Goal: Book appointment/travel/reservation

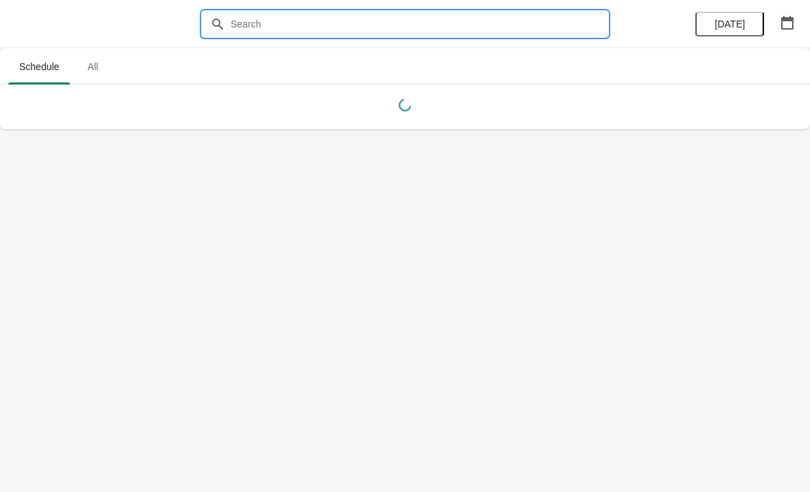
click at [547, 31] on input "text" at bounding box center [419, 24] width 378 height 25
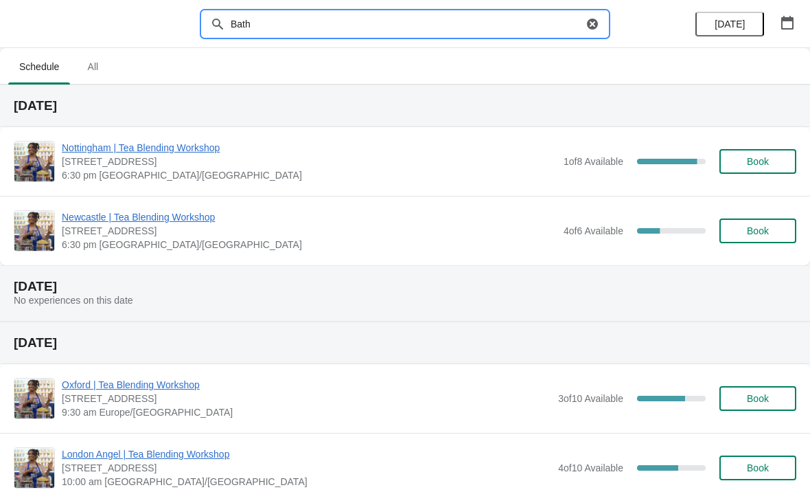
type input "Bath"
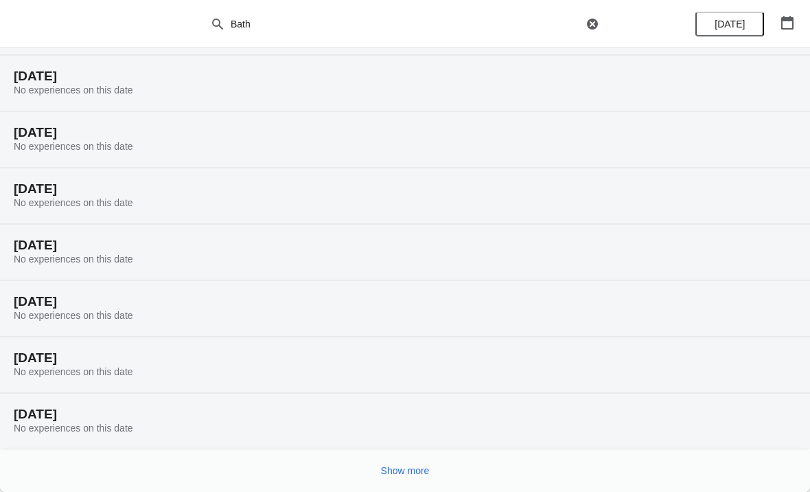
scroll to position [86, 0]
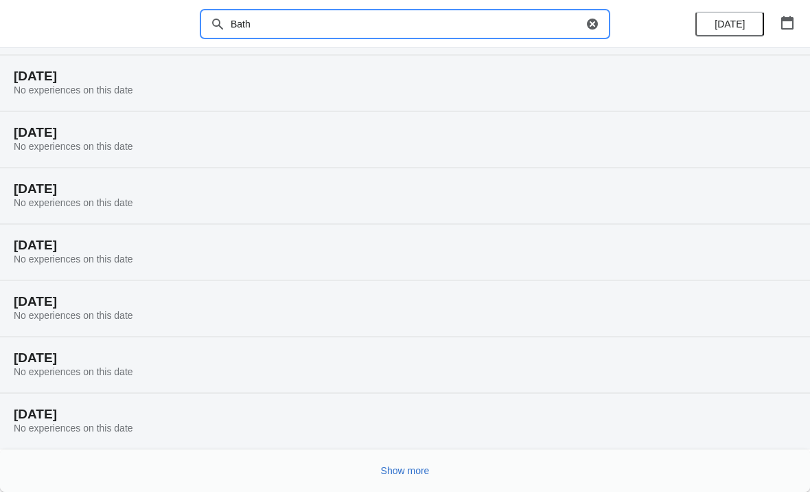
click at [575, 465] on div "Show more" at bounding box center [400, 465] width 794 height 26
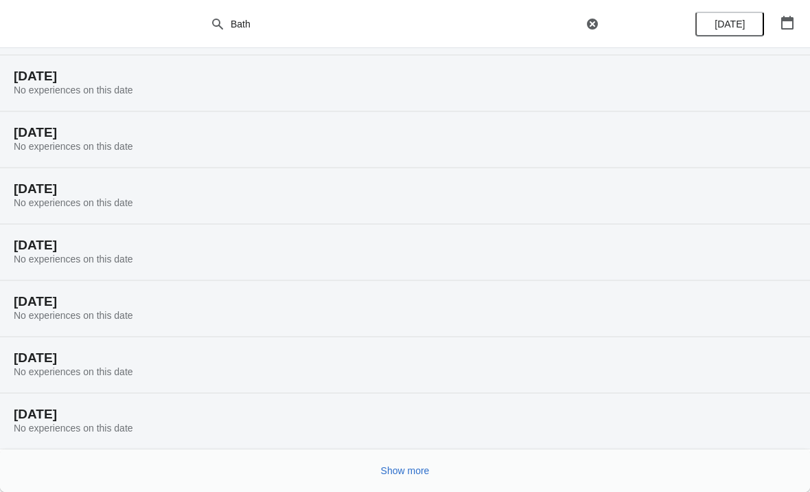
click at [575, 466] on div "Show more" at bounding box center [400, 465] width 794 height 26
click at [433, 473] on button "Show more" at bounding box center [406, 470] width 60 height 25
click at [441, 451] on div "Show more" at bounding box center [405, 470] width 810 height 43
click at [429, 477] on button "Show more" at bounding box center [406, 470] width 60 height 25
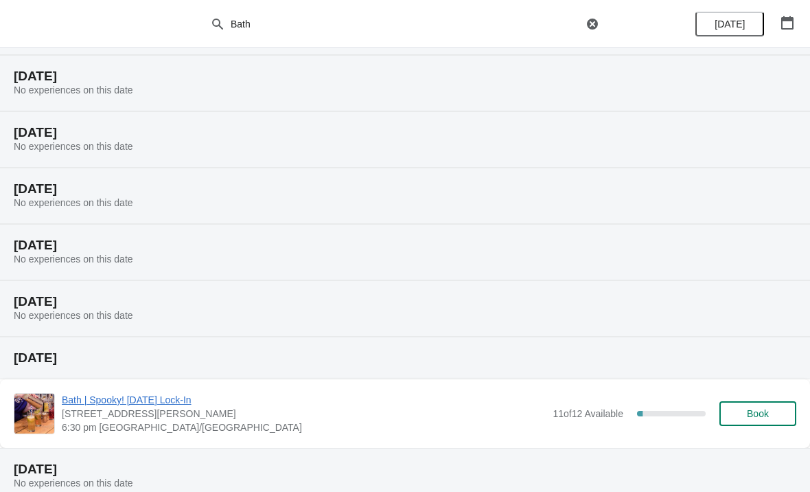
scroll to position [875, 0]
click at [742, 417] on span "Book" at bounding box center [758, 412] width 52 height 11
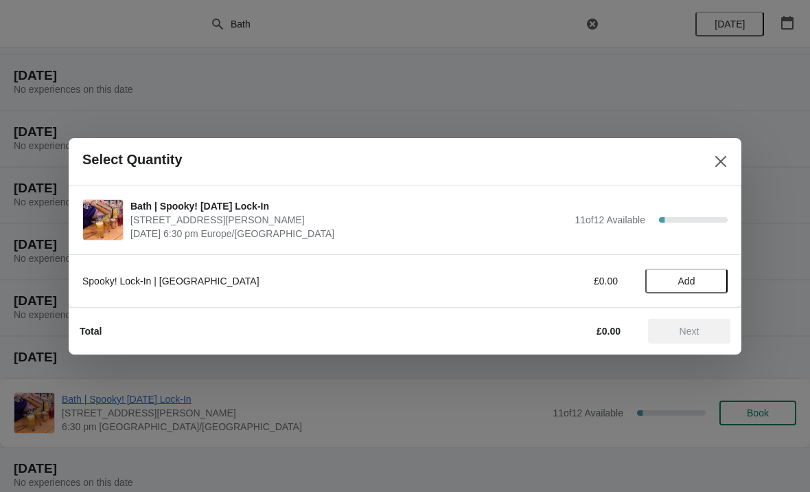
click at [688, 271] on button "Add" at bounding box center [687, 281] width 82 height 25
click at [729, 172] on button "Close" at bounding box center [721, 161] width 25 height 25
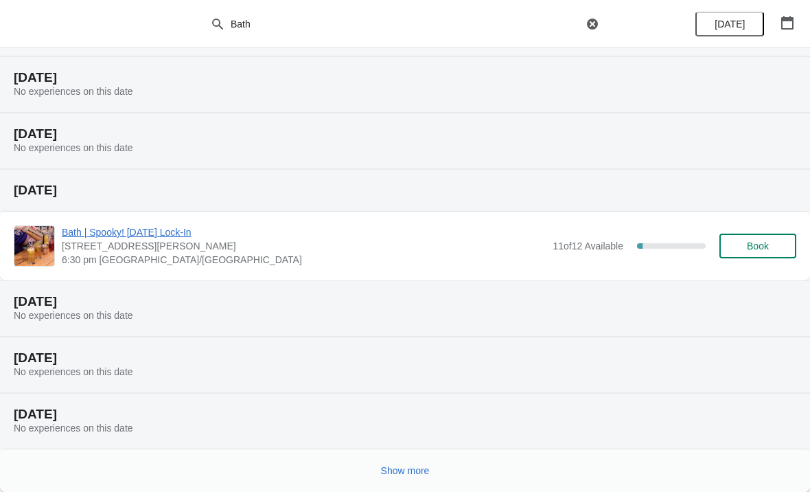
scroll to position [1042, 0]
click at [394, 474] on span "Show more" at bounding box center [405, 470] width 49 height 11
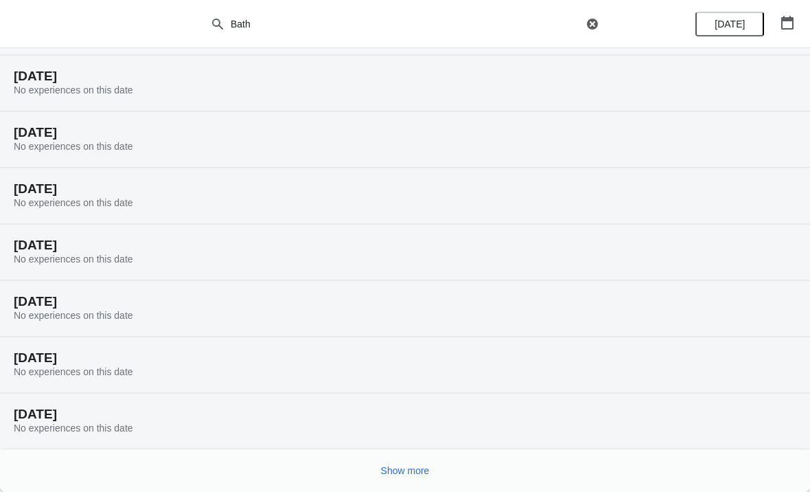
scroll to position [1492, 0]
click at [406, 470] on span "Show more" at bounding box center [405, 470] width 49 height 11
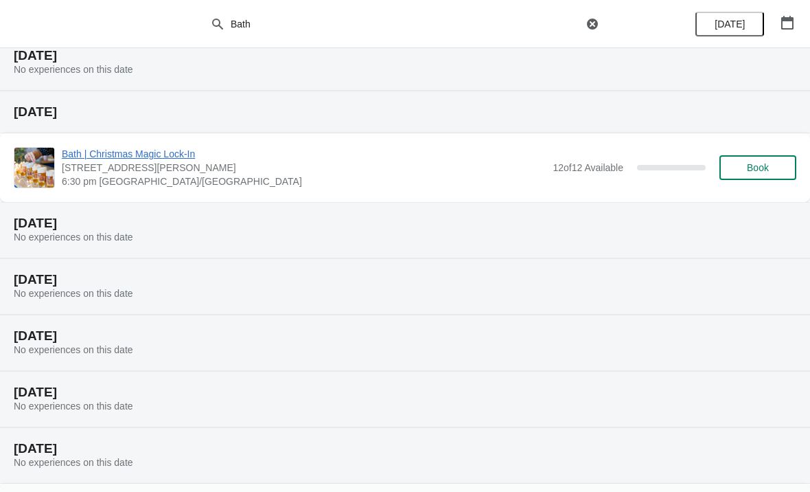
scroll to position [1992, 0]
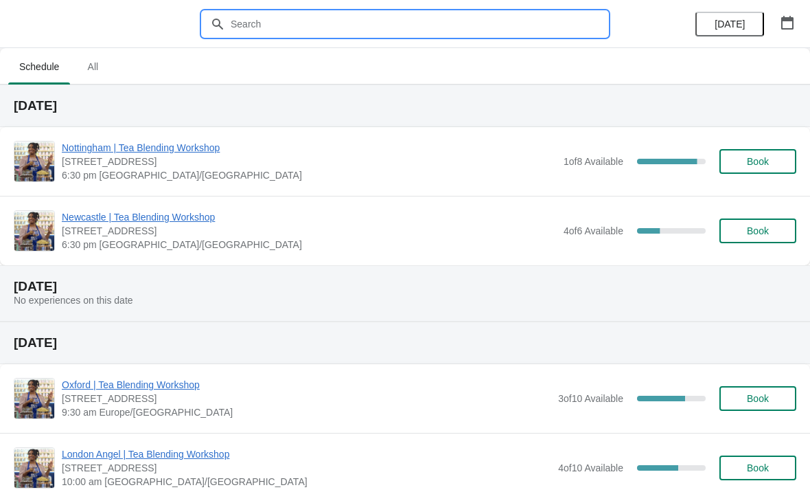
click at [309, 34] on input "text" at bounding box center [419, 24] width 378 height 25
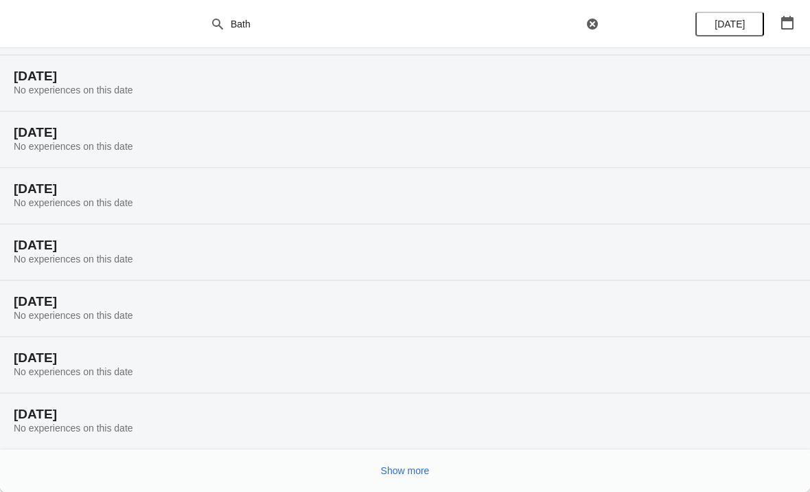
scroll to position [86, 0]
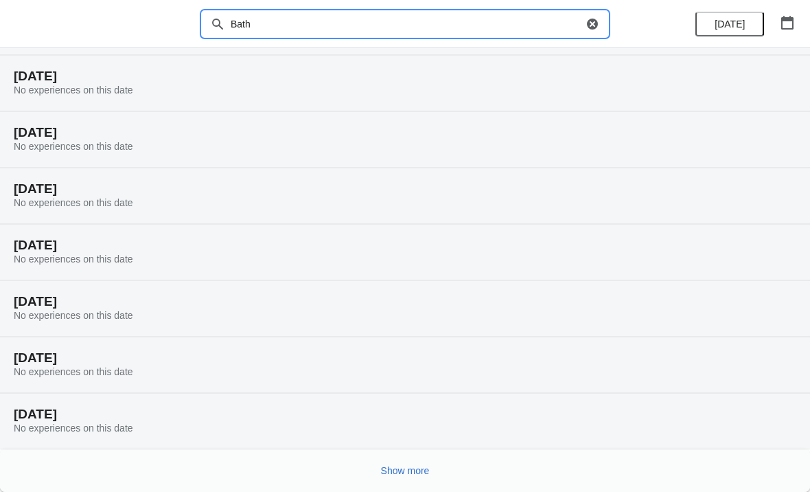
type input "Bath"
click at [368, 465] on div "Show more" at bounding box center [400, 465] width 794 height 26
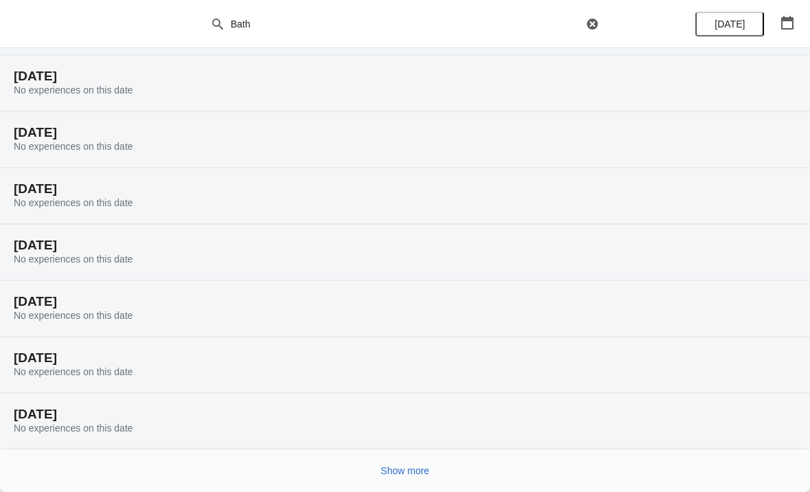
click at [400, 476] on span "Show more" at bounding box center [405, 470] width 49 height 11
click at [405, 470] on span "Show more" at bounding box center [405, 470] width 49 height 11
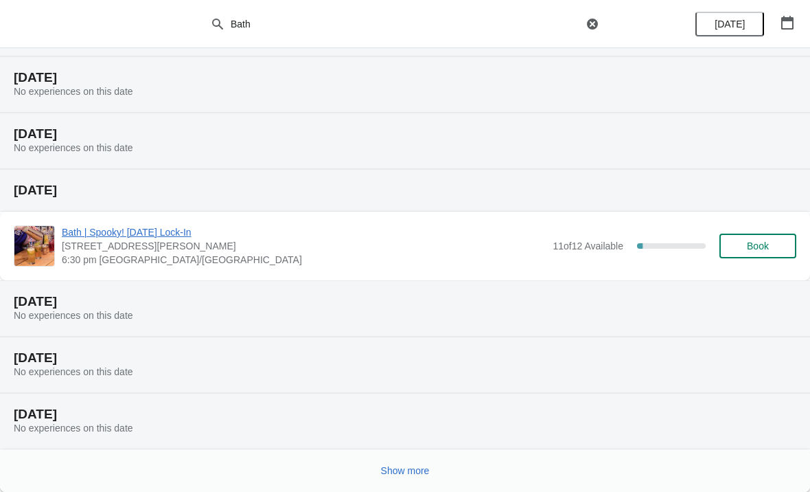
scroll to position [1042, 0]
click at [389, 474] on span "Show more" at bounding box center [405, 470] width 49 height 11
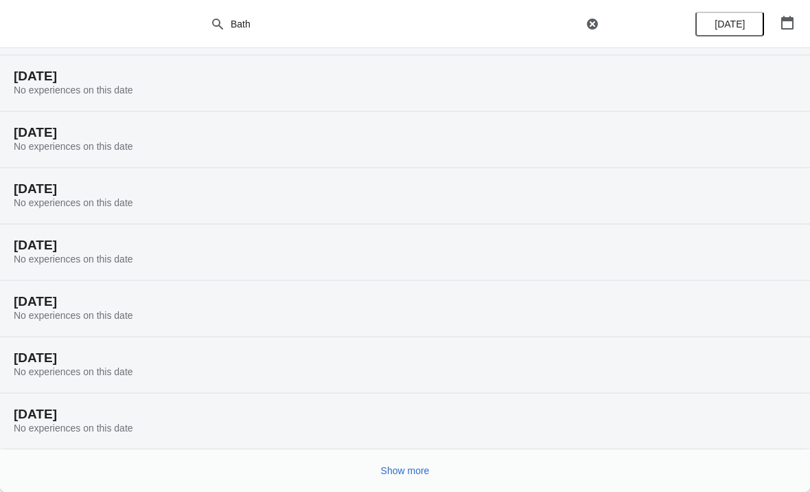
scroll to position [1492, 0]
click at [395, 465] on span "Show more" at bounding box center [405, 470] width 49 height 11
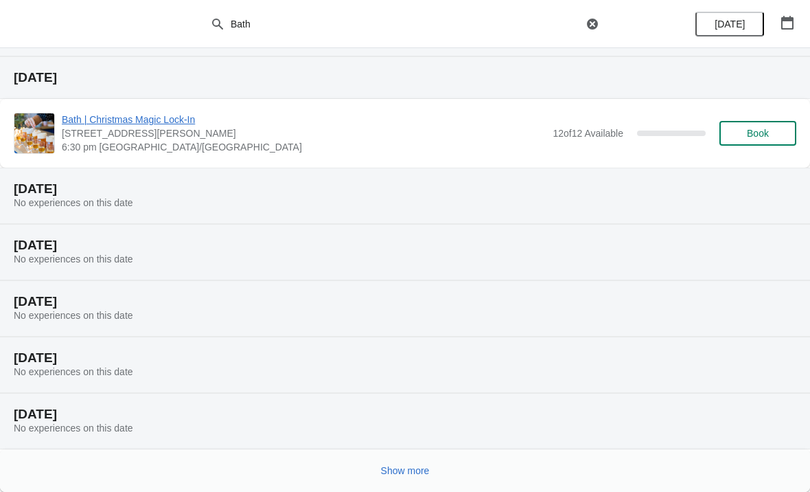
scroll to position [1998, 0]
click at [756, 126] on button "Book" at bounding box center [758, 133] width 77 height 25
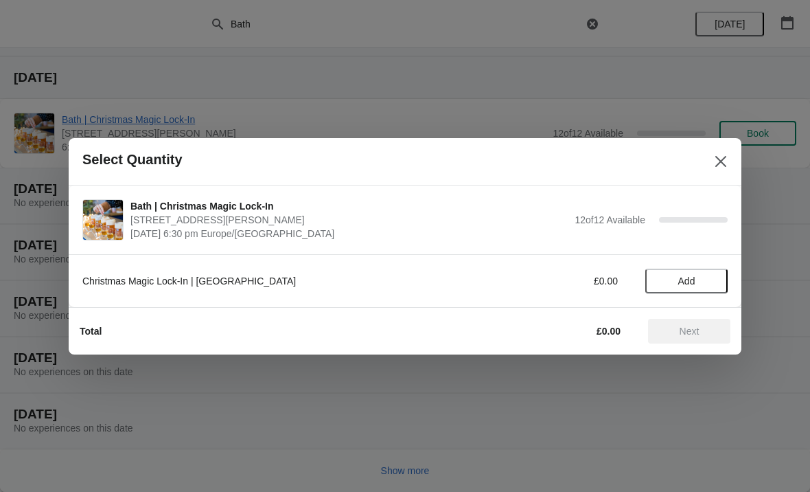
click at [667, 280] on span "Add" at bounding box center [687, 280] width 58 height 11
click at [705, 150] on div "Select Quantity" at bounding box center [405, 161] width 673 height 47
click at [717, 157] on icon "Close" at bounding box center [721, 160] width 11 height 11
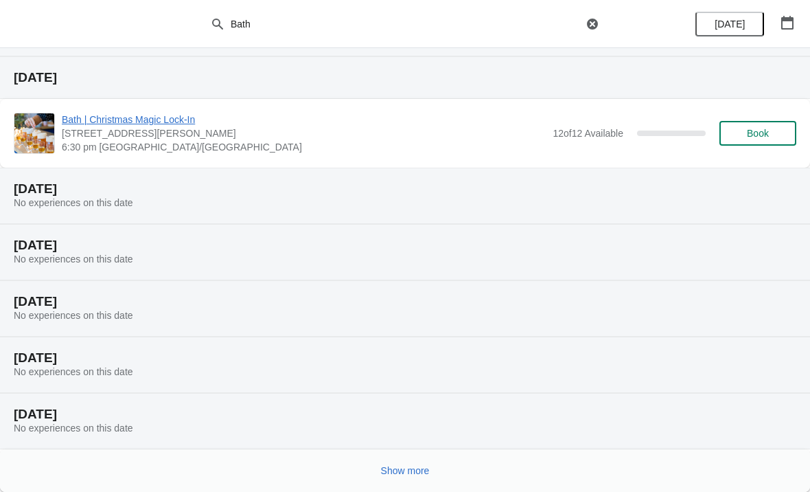
click at [410, 476] on span "Show more" at bounding box center [405, 470] width 49 height 11
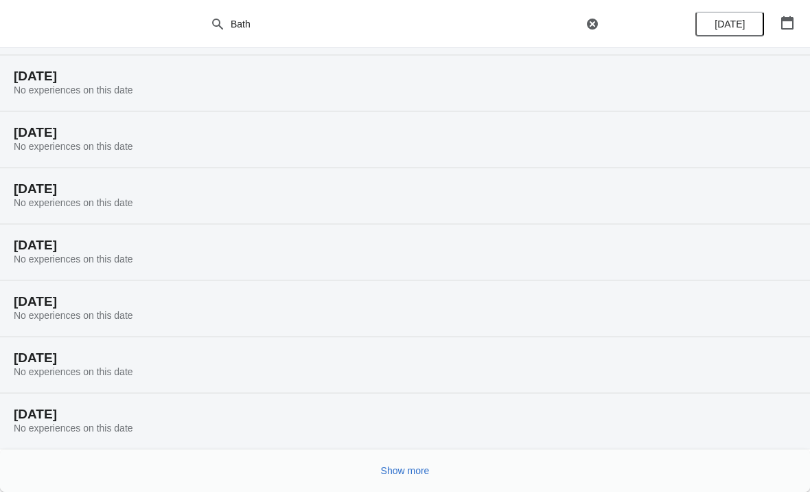
scroll to position [2448, 0]
click at [390, 470] on span "Show more" at bounding box center [405, 470] width 49 height 11
click at [395, 469] on span "Show more" at bounding box center [405, 470] width 49 height 11
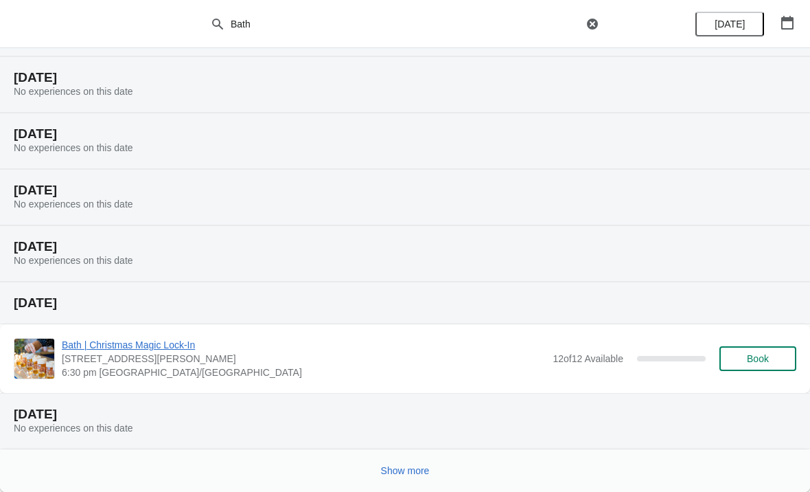
scroll to position [3404, 0]
click at [401, 468] on span "Show more" at bounding box center [405, 470] width 49 height 11
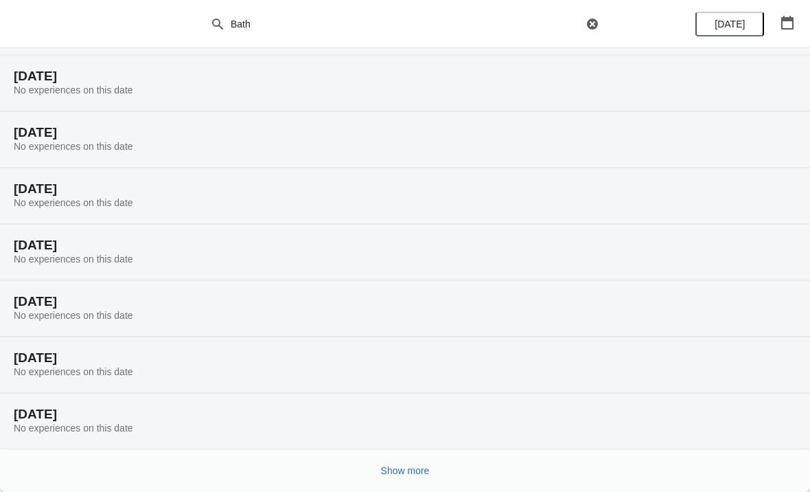
scroll to position [3855, 0]
click at [394, 465] on span "Show more" at bounding box center [405, 470] width 49 height 11
click at [401, 461] on button "Show more" at bounding box center [406, 470] width 60 height 25
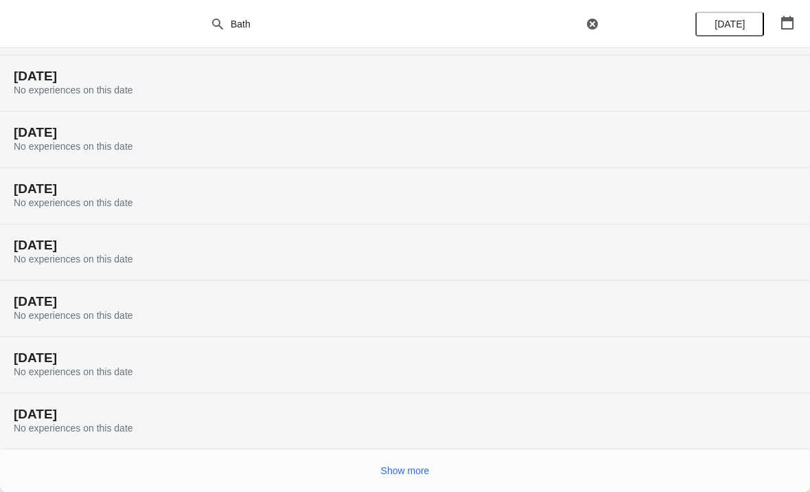
click at [400, 472] on span "Show more" at bounding box center [405, 470] width 49 height 11
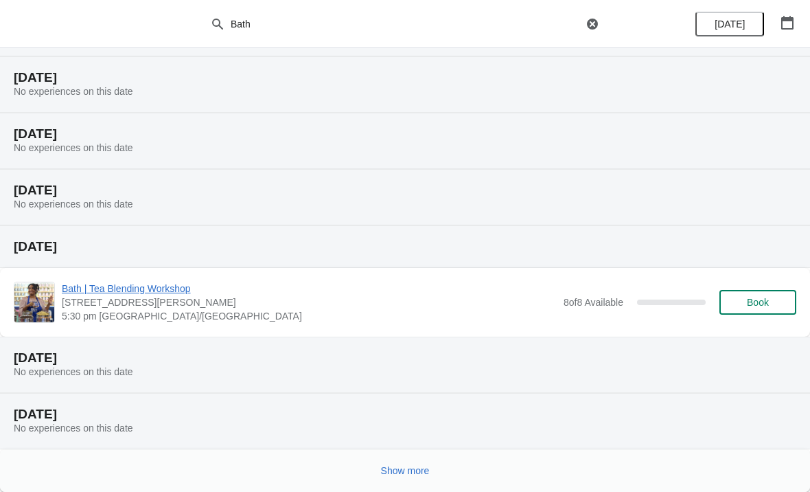
scroll to position [5261, 0]
click at [746, 299] on span "Book" at bounding box center [758, 302] width 52 height 11
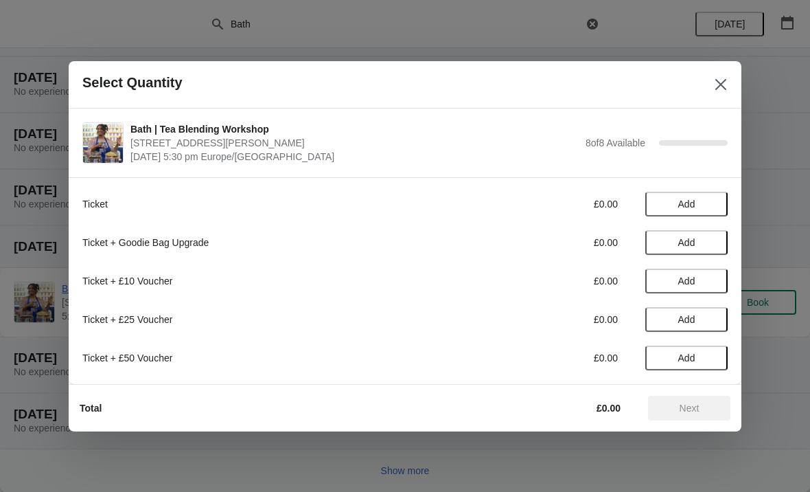
click at [681, 196] on button "Add" at bounding box center [687, 204] width 82 height 25
click at [707, 70] on div "Select Quantity" at bounding box center [405, 84] width 673 height 47
click at [722, 87] on icon "Close" at bounding box center [721, 85] width 14 height 14
